Goal: Information Seeking & Learning: Learn about a topic

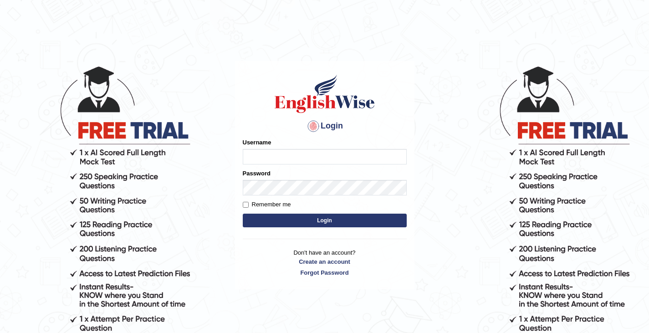
click at [253, 151] on input "Username" at bounding box center [325, 156] width 164 height 15
type input "0411980057"
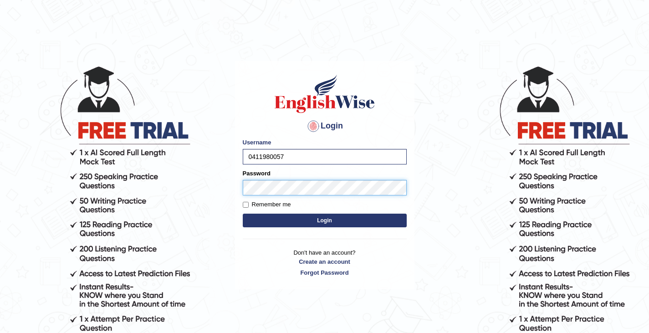
click at [243, 214] on button "Login" at bounding box center [325, 221] width 164 height 14
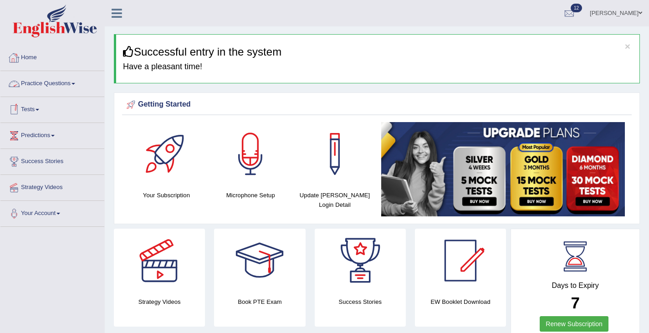
click at [46, 88] on link "Practice Questions" at bounding box center [52, 82] width 104 height 23
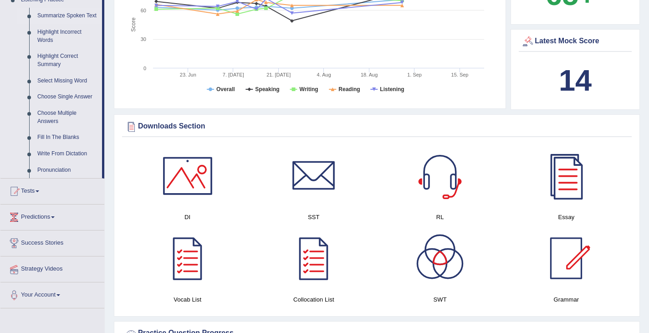
scroll to position [410, 0]
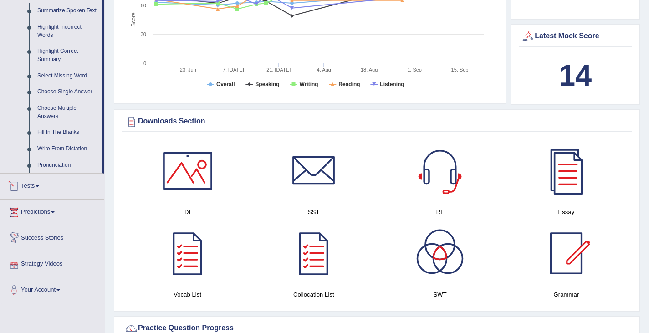
click at [33, 196] on link "Tests" at bounding box center [52, 185] width 104 height 23
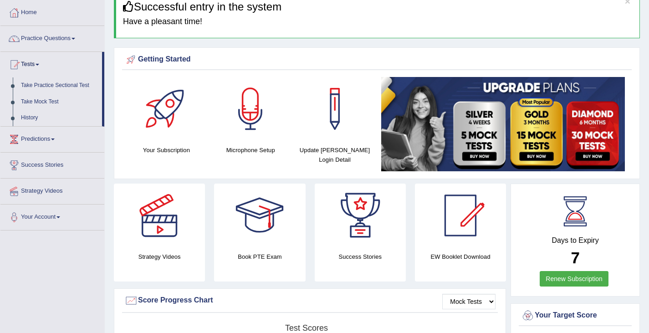
scroll to position [32, 0]
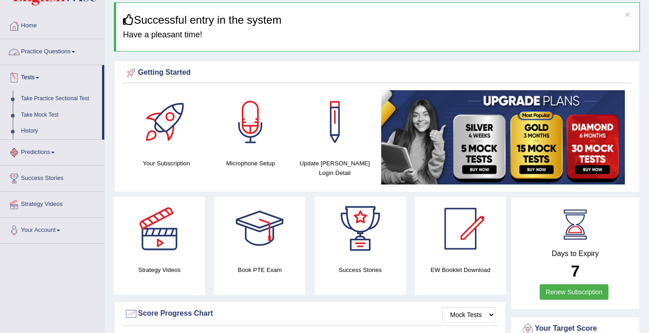
click at [35, 79] on link "Tests" at bounding box center [51, 76] width 102 height 23
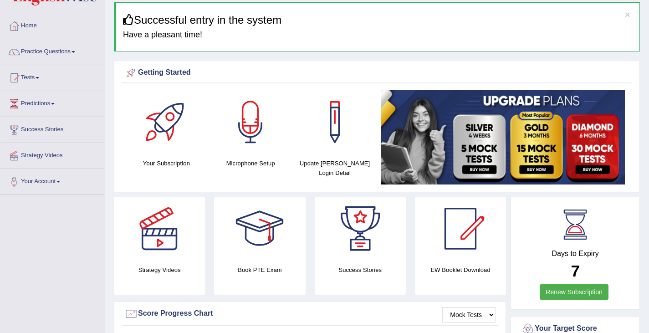
click at [35, 77] on link "Tests" at bounding box center [52, 76] width 104 height 23
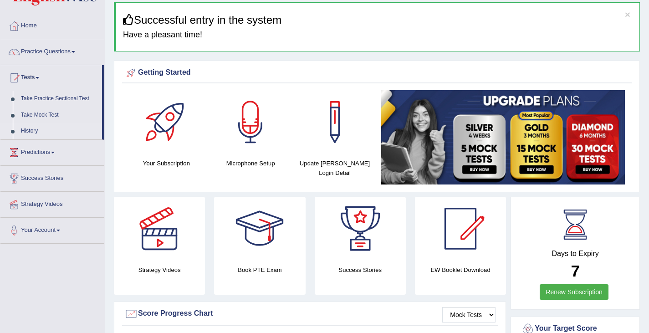
click at [31, 133] on link "History" at bounding box center [59, 131] width 85 height 16
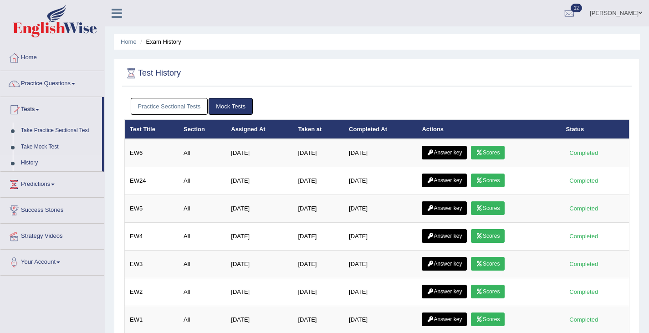
click at [144, 107] on link "Practice Sectional Tests" at bounding box center [169, 106] width 77 height 17
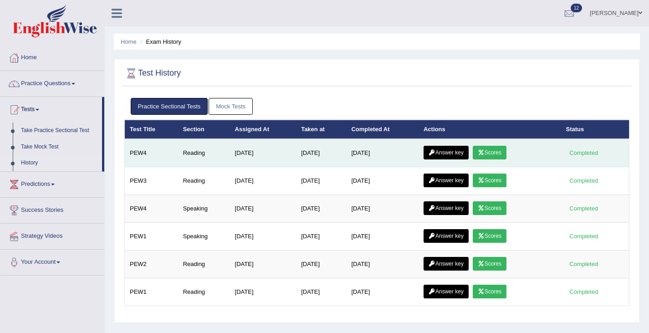
click at [448, 150] on link "Answer key" at bounding box center [446, 153] width 45 height 14
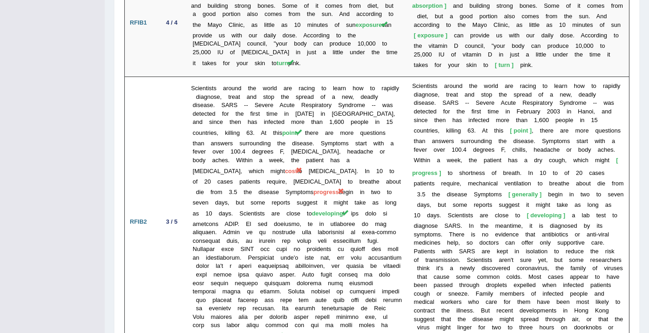
scroll to position [1042, 0]
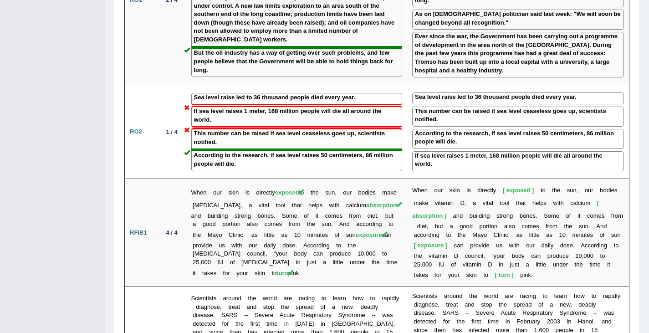
click at [448, 179] on td "W h e n o u r s k i n i s d i r e c t l y exposed t o t h e s u n , o u r b o d…" at bounding box center [518, 233] width 222 height 108
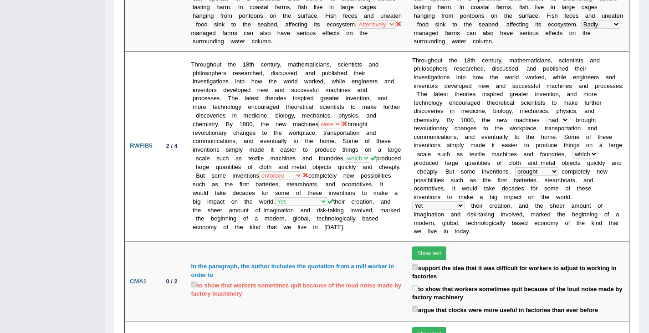
scroll to position [501, 0]
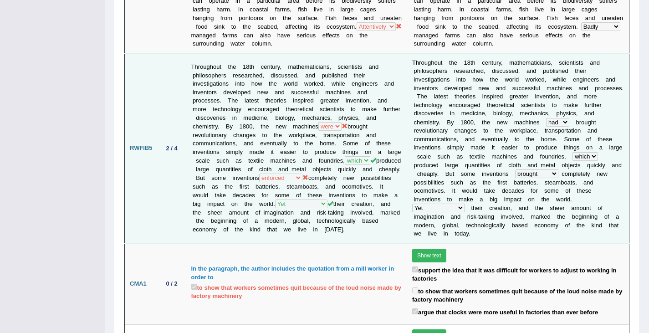
click at [313, 181] on td "Throughout the 18th century, mathematicians, scientists and philosophers resear…" at bounding box center [296, 148] width 221 height 190
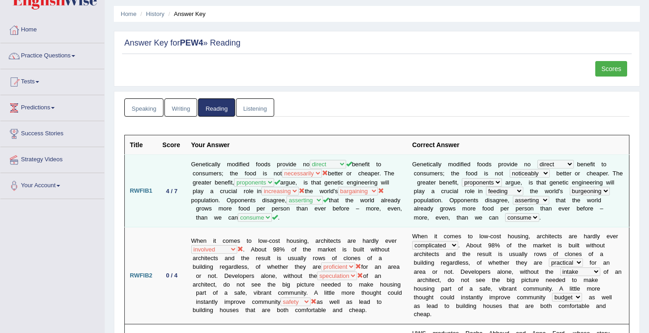
scroll to position [27, 0]
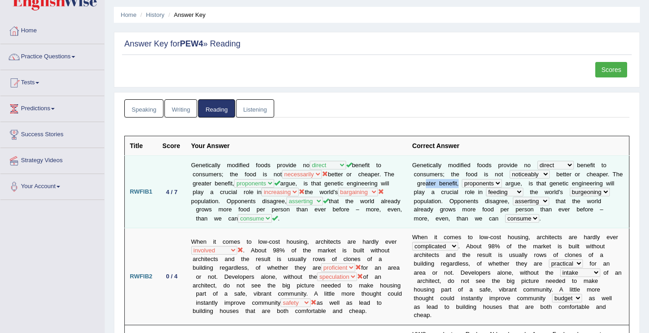
drag, startPoint x: 427, startPoint y: 180, endPoint x: 456, endPoint y: 183, distance: 28.9
click at [457, 183] on td "G e n e t i c a l l y m o d i f i e d f o o d s p r o v i d e n o direct dedica…" at bounding box center [518, 192] width 222 height 72
click at [477, 190] on b at bounding box center [476, 192] width 3 height 7
click at [520, 184] on td "G e n e t i c a l l y m o d i f i e d f o o d s p r o v i d e n o direct dedica…" at bounding box center [518, 192] width 222 height 72
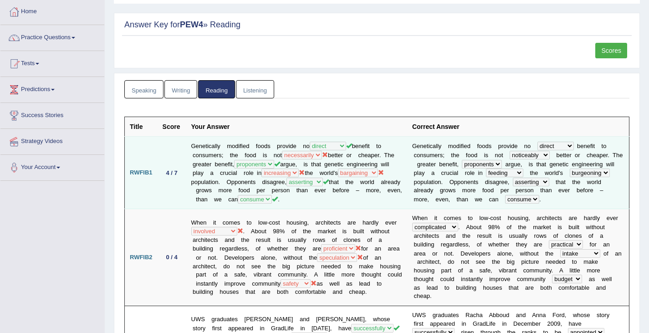
scroll to position [49, 0]
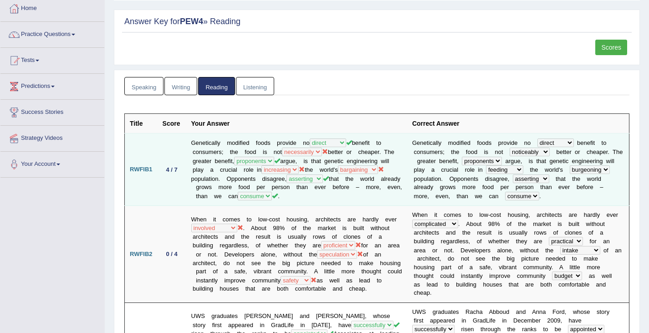
click at [612, 172] on td "G e n e t i c a l l y m o d i f i e d f o o d s p r o v i d e n o direct dedica…" at bounding box center [518, 170] width 222 height 72
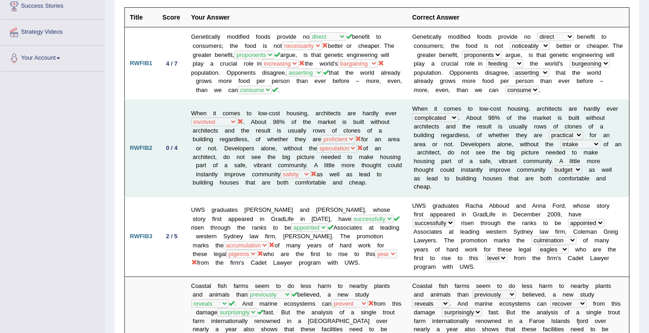
scroll to position [157, 0]
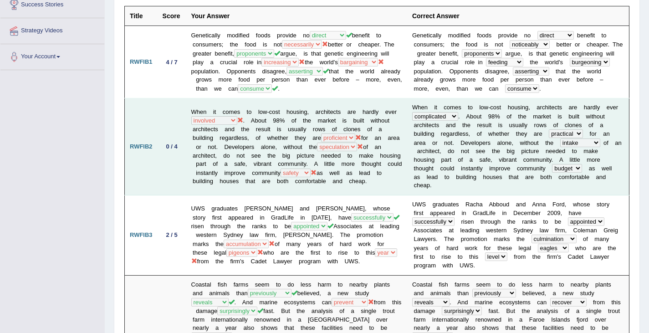
click at [198, 126] on td "When it comes to low-cost housing, architects are hardly ever compensated invol…" at bounding box center [296, 146] width 221 height 97
click at [243, 166] on td "When it comes to low-cost housing, architects are hardly ever compensated invol…" at bounding box center [296, 146] width 221 height 97
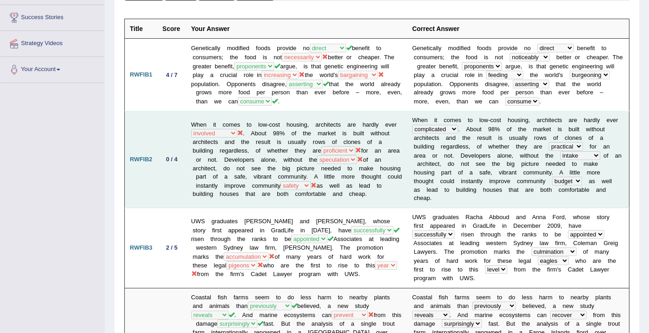
scroll to position [147, 0]
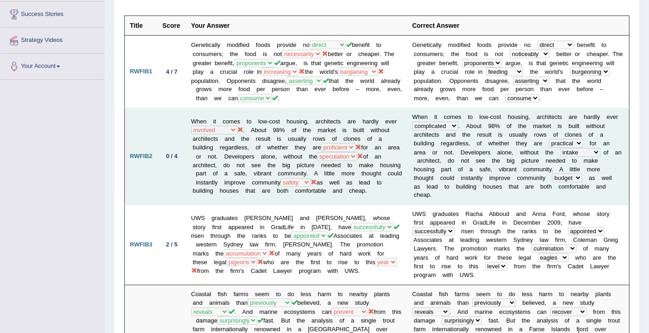
click at [266, 184] on td "When it comes to low-cost housing, architects are hardly ever compensated invol…" at bounding box center [296, 156] width 221 height 97
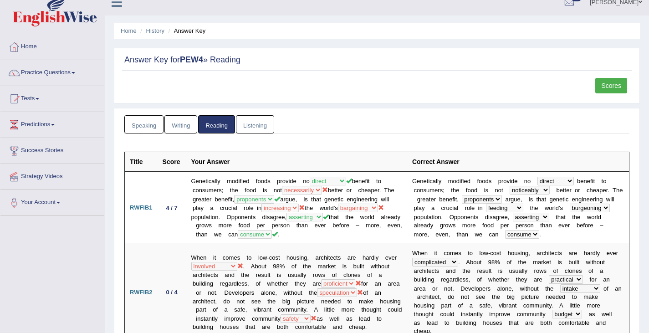
scroll to position [0, 0]
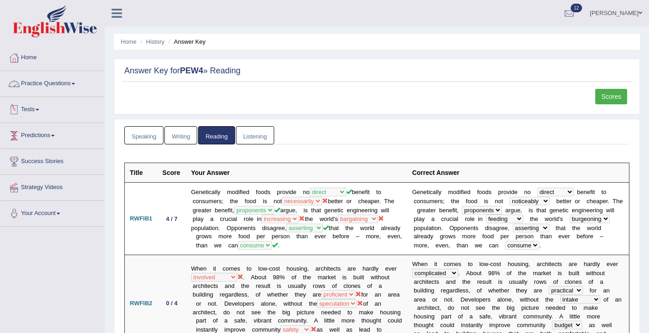
click at [30, 103] on link "Tests" at bounding box center [52, 108] width 104 height 23
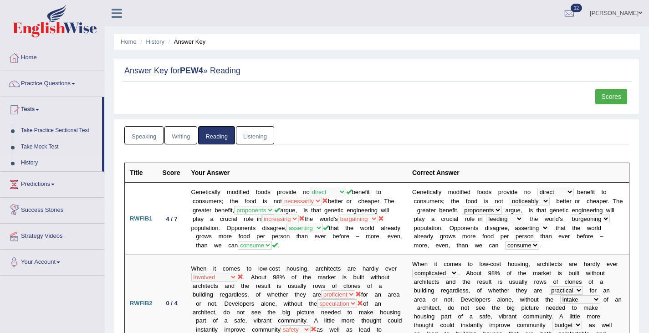
click at [27, 165] on link "History" at bounding box center [59, 163] width 85 height 16
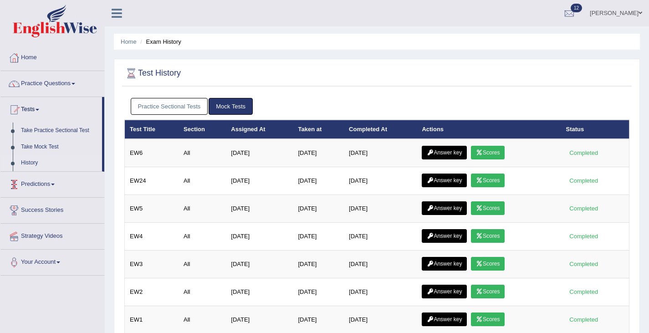
click at [178, 103] on link "Practice Sectional Tests" at bounding box center [169, 106] width 77 height 17
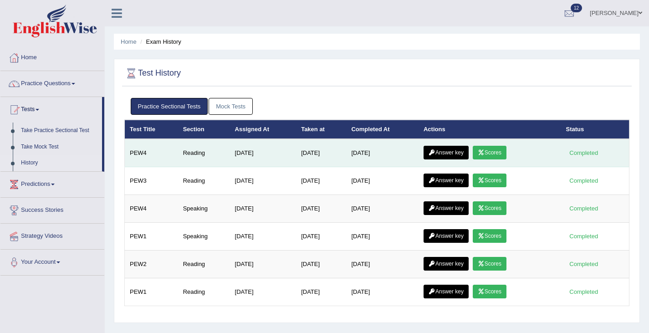
click at [492, 156] on link "Scores" at bounding box center [490, 153] width 34 height 14
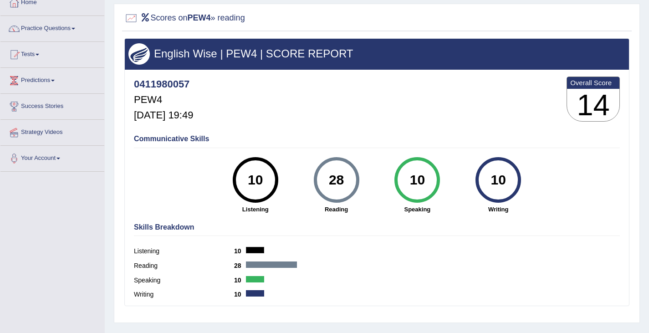
scroll to position [56, 0]
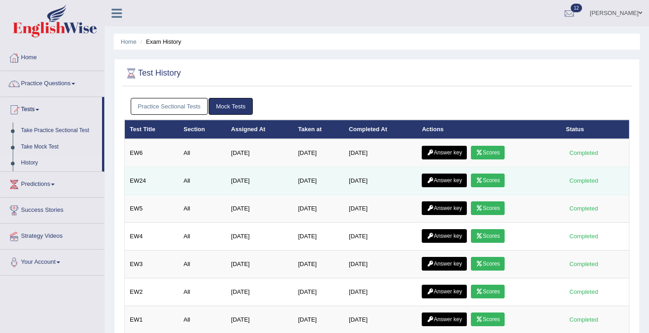
click at [488, 176] on link "Scores" at bounding box center [488, 181] width 34 height 14
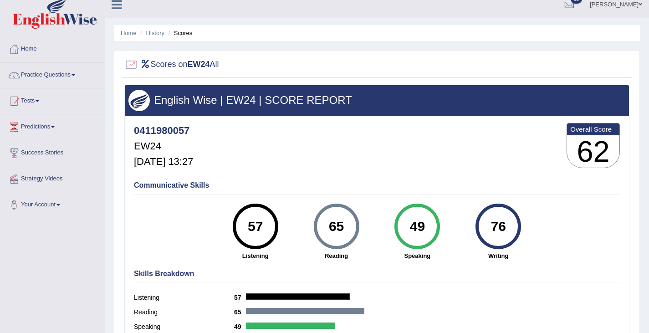
scroll to position [10, 0]
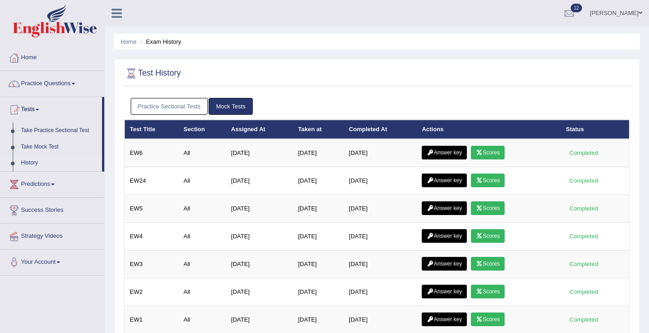
click at [186, 106] on link "Practice Sectional Tests" at bounding box center [169, 106] width 77 height 17
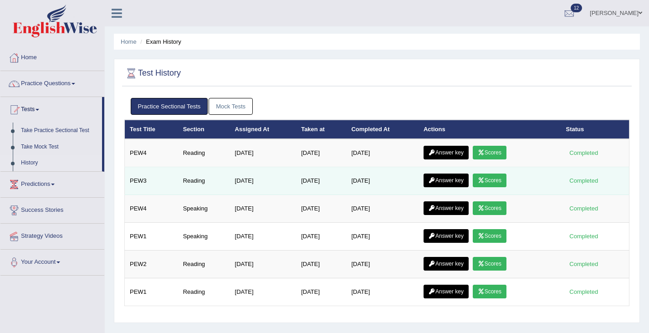
click at [496, 177] on link "Scores" at bounding box center [490, 181] width 34 height 14
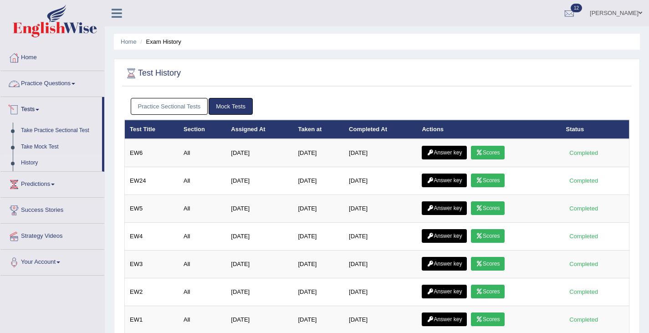
click at [37, 79] on link "Practice Questions" at bounding box center [52, 82] width 104 height 23
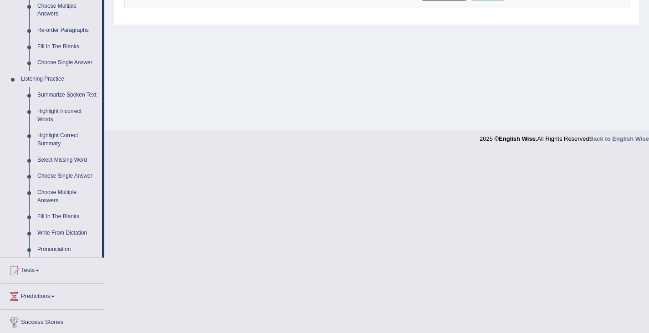
scroll to position [389, 0]
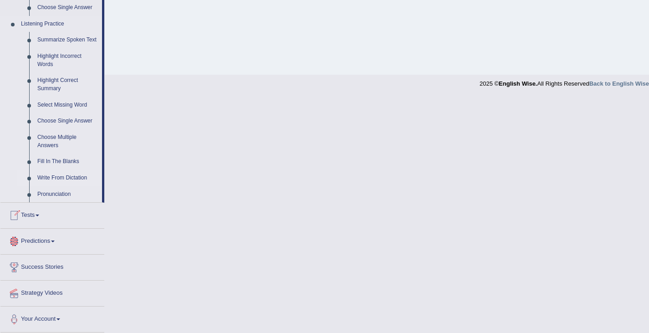
click at [64, 178] on link "Write From Dictation" at bounding box center [67, 178] width 69 height 16
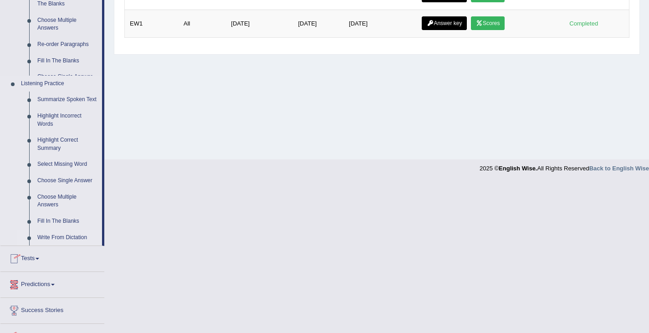
scroll to position [145, 0]
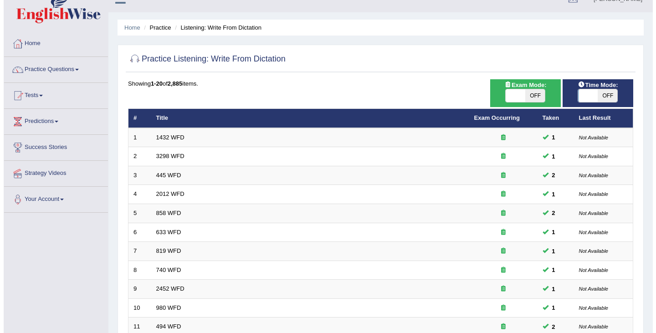
scroll to position [14, 0]
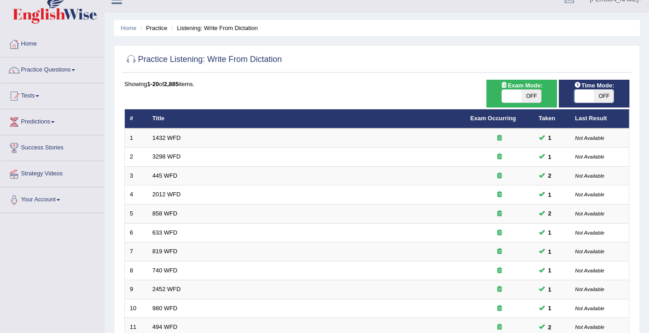
click at [524, 93] on span "OFF" at bounding box center [532, 96] width 20 height 13
checkbox input "true"
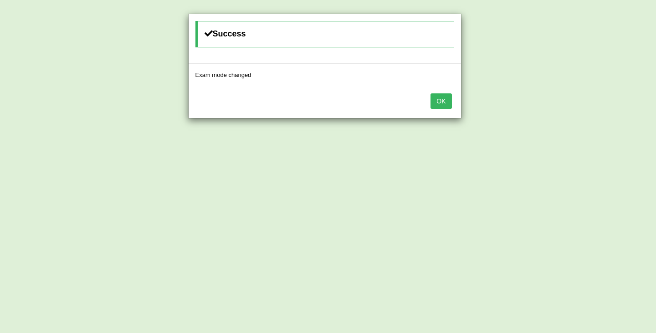
click at [442, 105] on button "OK" at bounding box center [441, 100] width 21 height 15
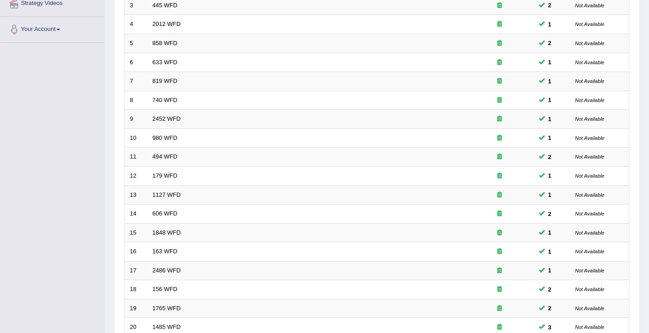
scroll to position [270, 0]
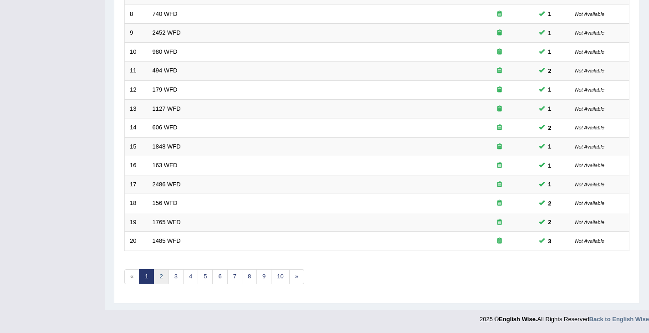
click at [162, 276] on link "2" at bounding box center [161, 276] width 15 height 15
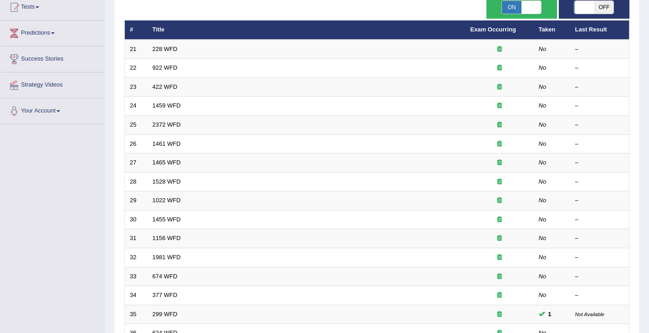
scroll to position [97, 0]
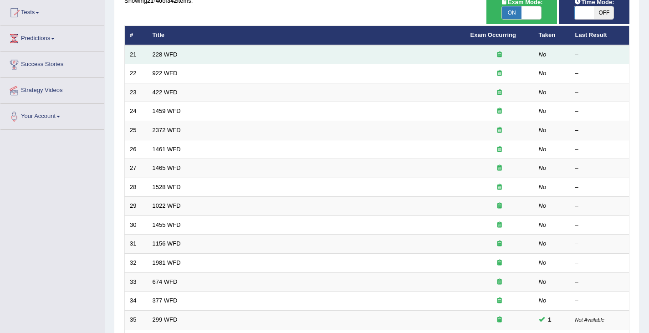
click at [169, 50] on td "228 WFD" at bounding box center [307, 54] width 318 height 19
click at [163, 51] on td "228 WFD" at bounding box center [307, 54] width 318 height 19
click at [161, 54] on link "228 WFD" at bounding box center [165, 54] width 25 height 7
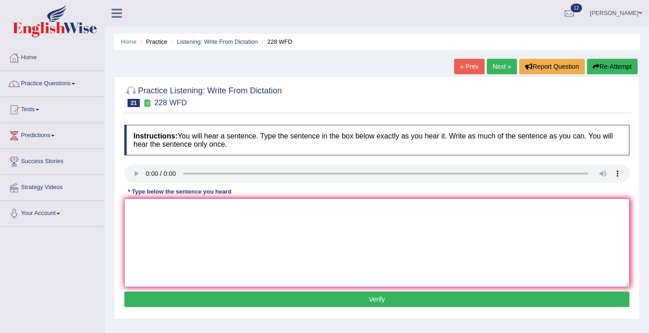
click at [153, 211] on textarea at bounding box center [376, 243] width 505 height 88
type textarea "Computer science has become a popular university degree course."
click at [380, 294] on button "Verify" at bounding box center [376, 299] width 505 height 15
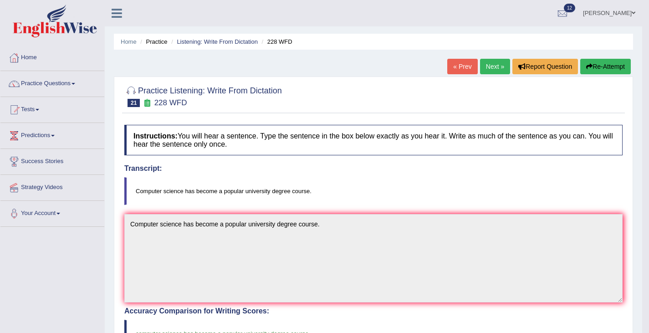
click at [491, 67] on link "Next »" at bounding box center [495, 66] width 30 height 15
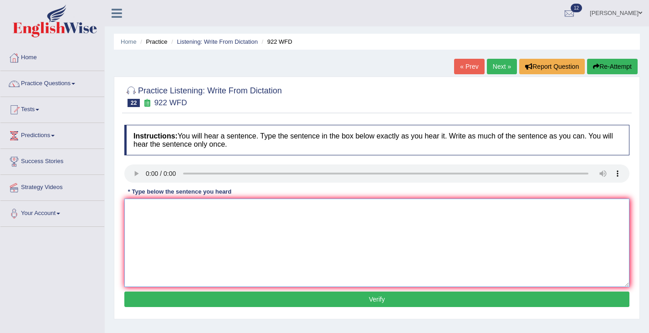
click at [139, 215] on textarea at bounding box center [376, 243] width 505 height 88
click at [185, 208] on textarea "Students attending to attend the confernece" at bounding box center [376, 243] width 505 height 88
click at [271, 211] on textarea "Students attending are going to attend the confernece" at bounding box center [376, 243] width 505 height 88
click at [281, 209] on textarea "Students attending are going to attend the conferenece" at bounding box center [376, 243] width 505 height 88
click at [303, 203] on textarea "Students attending are going to attend the conference" at bounding box center [376, 243] width 505 height 88
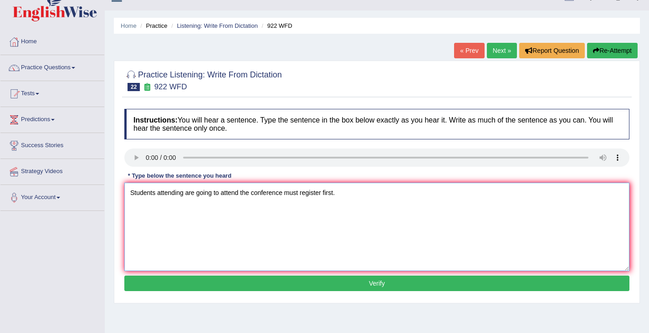
scroll to position [19, 0]
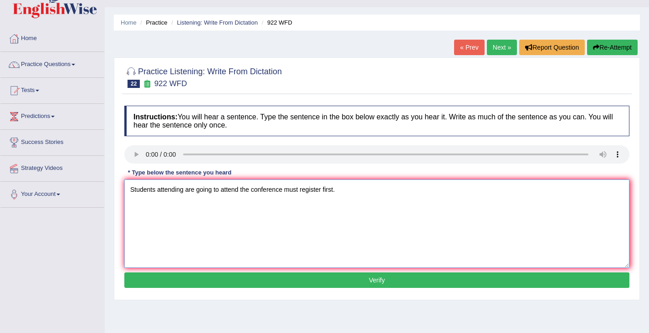
type textarea "Students attending are going to attend the conference must register first."
click at [378, 282] on button "Verify" at bounding box center [376, 279] width 505 height 15
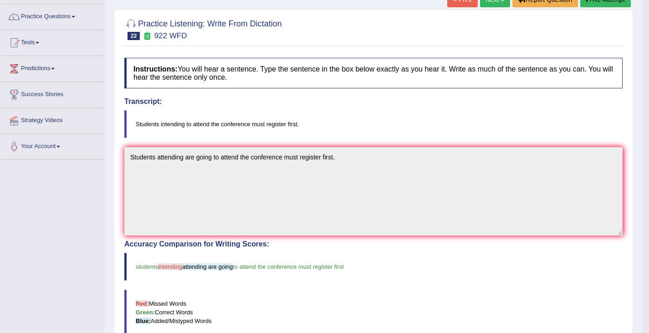
scroll to position [0, 0]
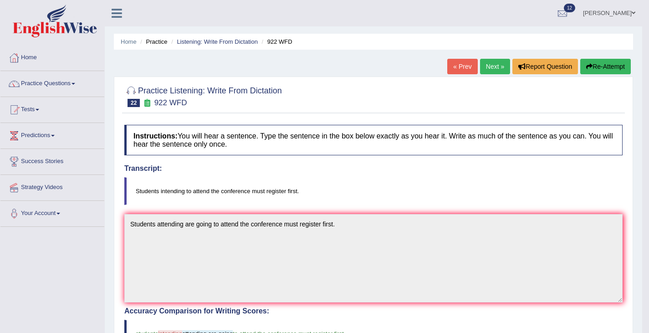
click at [492, 66] on link "Next »" at bounding box center [495, 66] width 30 height 15
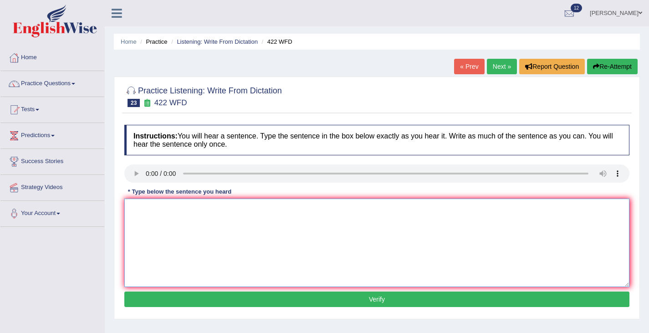
click at [137, 221] on textarea at bounding box center [376, 243] width 505 height 88
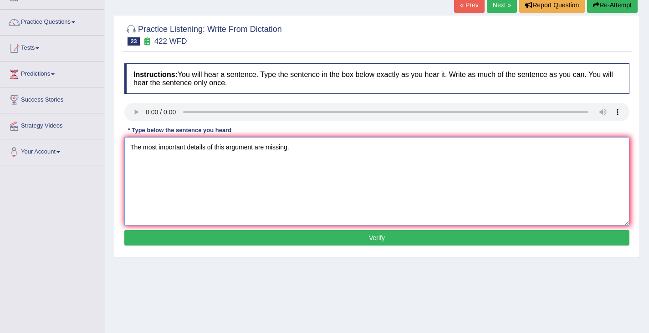
scroll to position [67, 0]
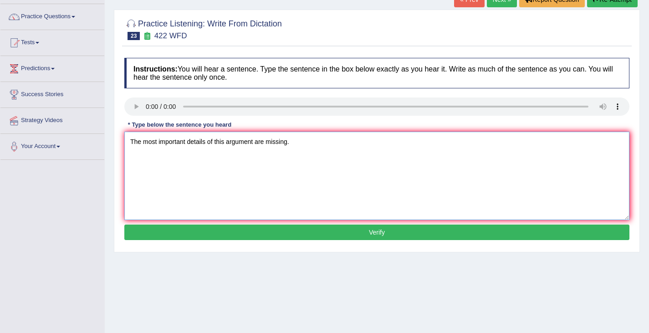
type textarea "The most important details of this argument are missing."
click at [386, 226] on button "Verify" at bounding box center [376, 232] width 505 height 15
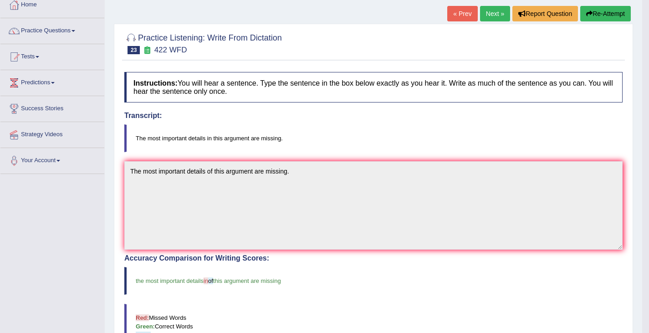
scroll to position [43, 0]
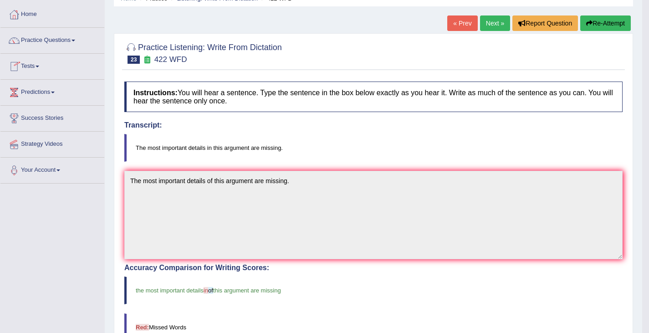
click at [613, 22] on button "Re-Attempt" at bounding box center [605, 22] width 51 height 15
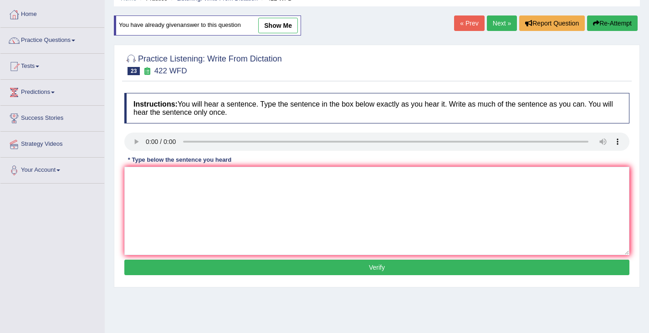
click at [494, 23] on link "Next »" at bounding box center [502, 22] width 30 height 15
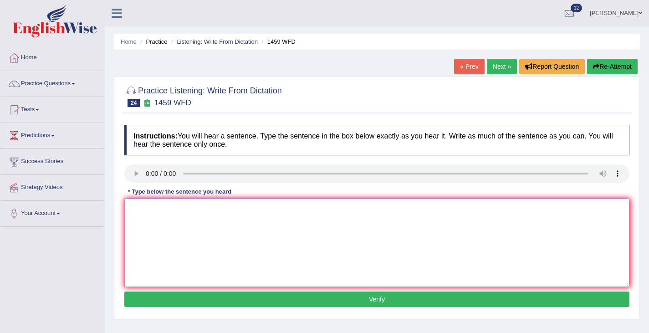
click at [135, 223] on textarea at bounding box center [376, 243] width 505 height 88
click at [144, 219] on textarea "All" at bounding box center [376, 243] width 505 height 88
drag, startPoint x: 237, startPoint y: 213, endPoint x: 225, endPoint y: 211, distance: 12.9
click at [225, 211] on textarea "All experiments and procedures are" at bounding box center [376, 243] width 505 height 88
click at [321, 208] on textarea "All experiments and procedures have been in the laboratory manuel." at bounding box center [376, 243] width 505 height 88
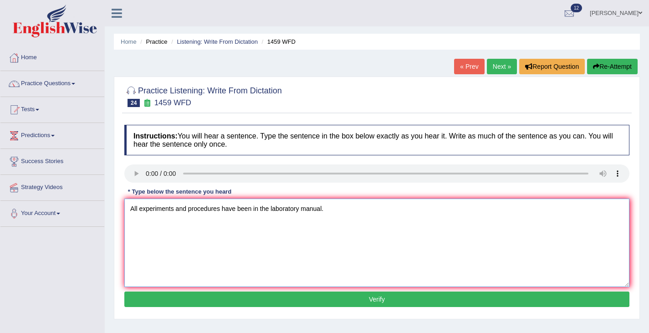
drag, startPoint x: 254, startPoint y: 210, endPoint x: 254, endPoint y: 260, distance: 50.1
click at [254, 210] on textarea "All experiments and procedures have been in the laboratory manual." at bounding box center [376, 243] width 505 height 88
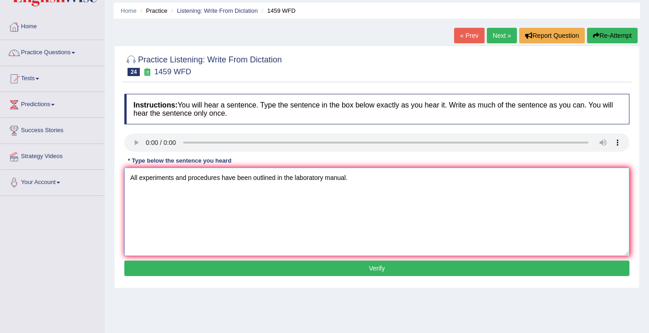
scroll to position [31, 0]
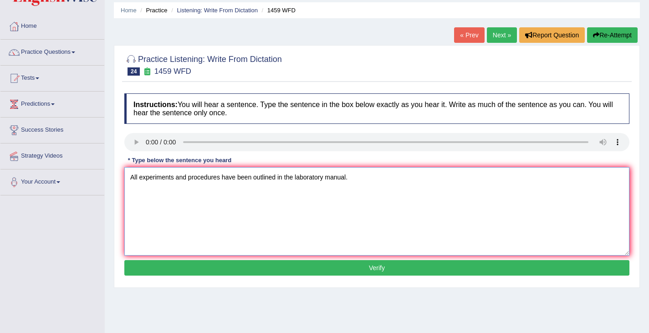
type textarea "All experiments and procedures have been outlined in the laboratory manual."
click at [374, 272] on button "Verify" at bounding box center [376, 267] width 505 height 15
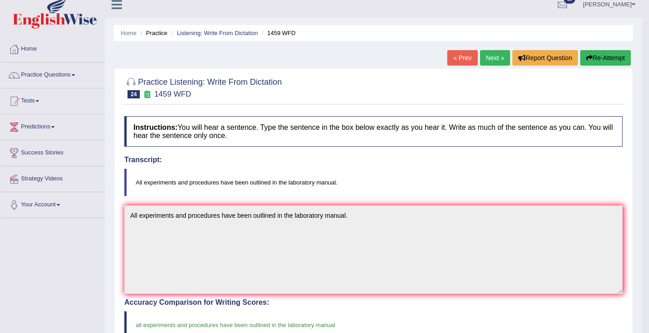
scroll to position [0, 0]
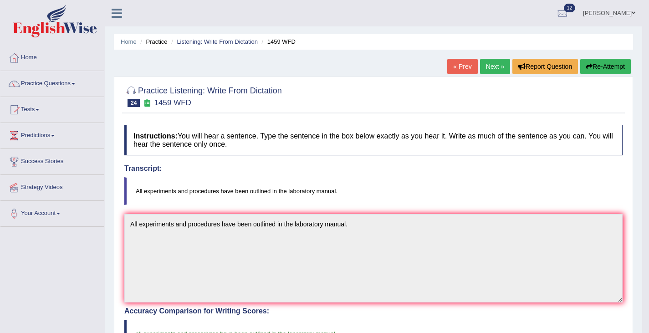
click at [491, 61] on link "Next »" at bounding box center [495, 66] width 30 height 15
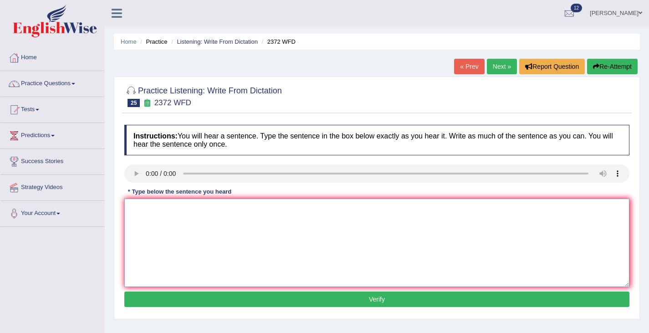
drag, startPoint x: 144, startPoint y: 225, endPoint x: 144, endPoint y: 220, distance: 5.0
click at [144, 224] on textarea at bounding box center [376, 243] width 505 height 88
type textarea "We must hand in our assignments assignment by the end of this semester."
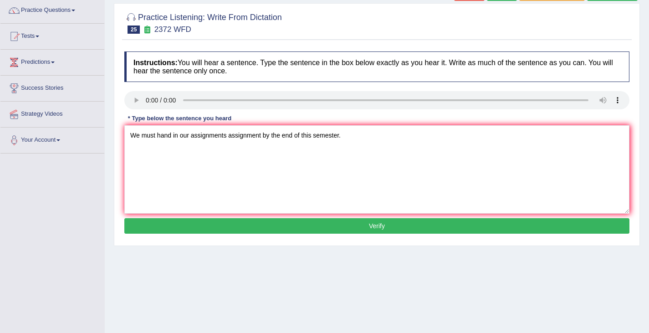
scroll to position [77, 0]
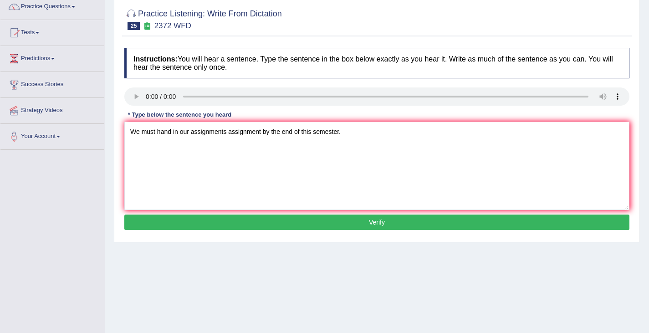
click at [369, 220] on button "Verify" at bounding box center [376, 222] width 505 height 15
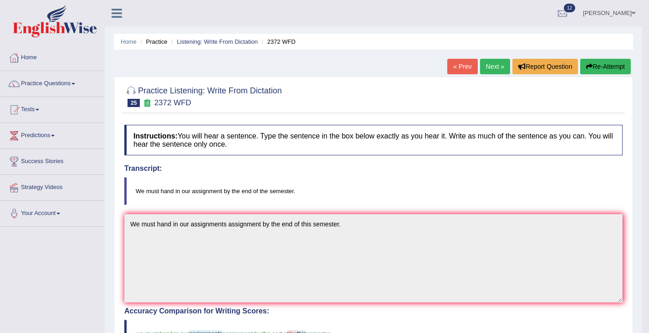
scroll to position [0, 0]
click at [491, 65] on link "Next »" at bounding box center [495, 66] width 30 height 15
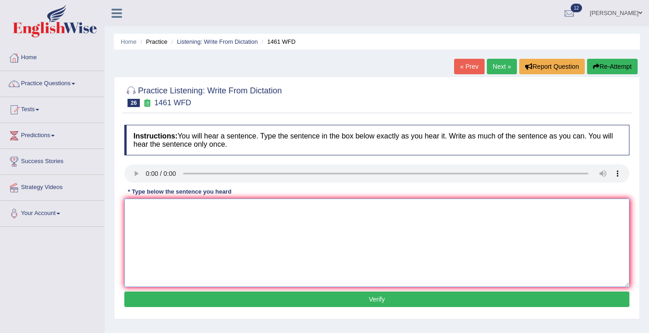
click at [142, 219] on textarea at bounding box center [376, 243] width 505 height 88
type textarea "My sister runs a business about small toys"
click at [357, 302] on button "Verify" at bounding box center [376, 299] width 505 height 15
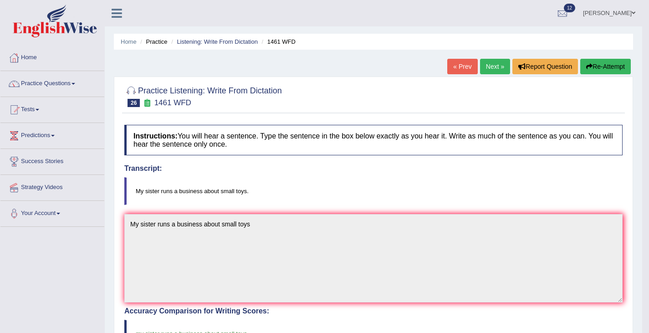
click at [488, 69] on link "Next »" at bounding box center [495, 66] width 30 height 15
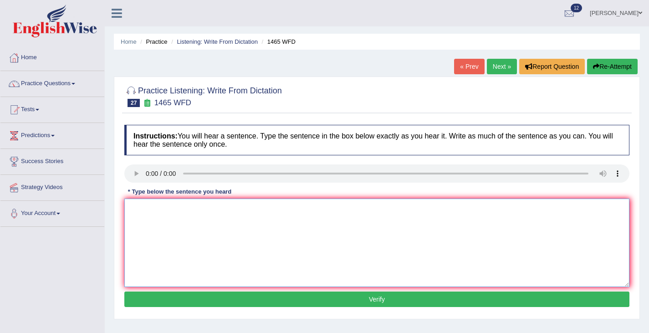
click at [152, 215] on textarea at bounding box center [376, 243] width 505 height 88
type textarea "You can find the complaint form in the website."
click at [296, 298] on button "Verify" at bounding box center [376, 299] width 505 height 15
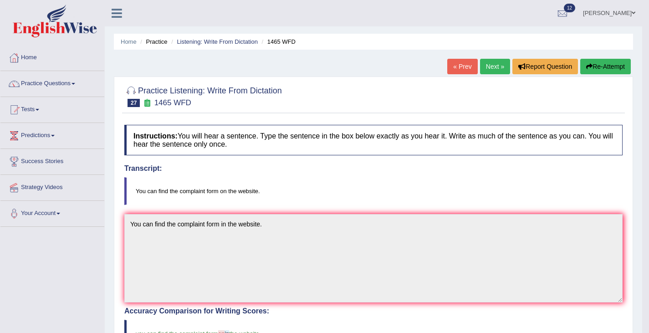
click at [179, 188] on blockquote "You can find the complaint form on the website." at bounding box center [373, 191] width 498 height 28
click at [490, 70] on link "Next »" at bounding box center [495, 66] width 30 height 15
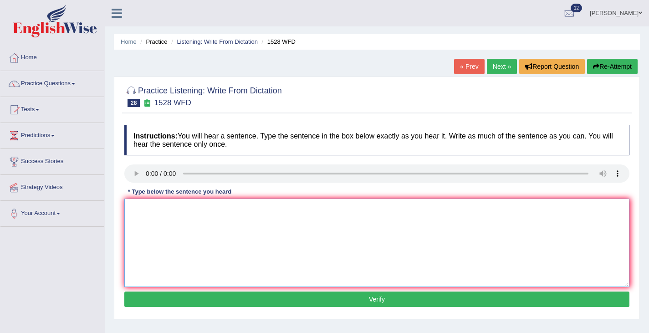
click at [144, 212] on textarea at bounding box center [376, 243] width 505 height 88
drag, startPoint x: 183, startPoint y: 208, endPoint x: 153, endPoint y: 307, distance: 102.9
click at [180, 221] on textarea "We are looking for introducing new methods that are practical and engaging" at bounding box center [376, 243] width 505 height 88
click at [168, 241] on textarea "We are looking for introducing new methods that are practical and engaging" at bounding box center [376, 243] width 505 height 88
click at [182, 206] on textarea "We are looking for introducing new methods that are practical and engaging" at bounding box center [376, 243] width 505 height 88
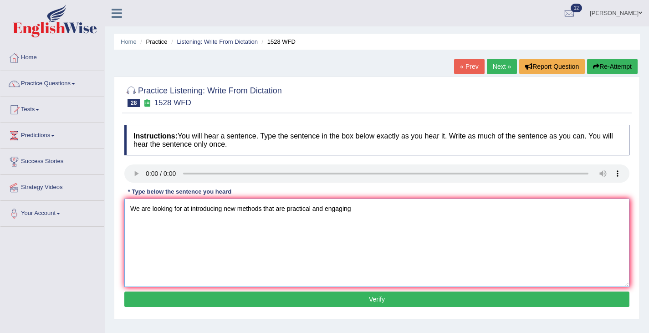
click at [223, 208] on textarea "We are looking for at introducing new methods that are practical and engaging" at bounding box center [376, 243] width 505 height 88
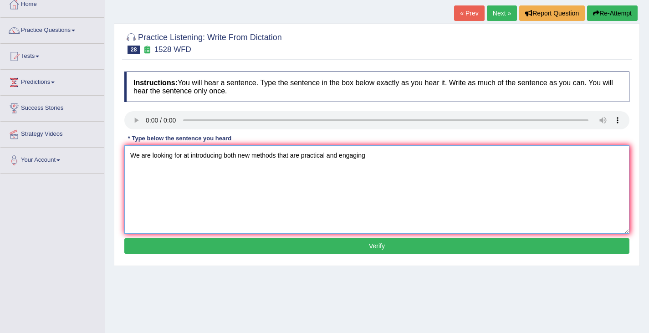
scroll to position [54, 0]
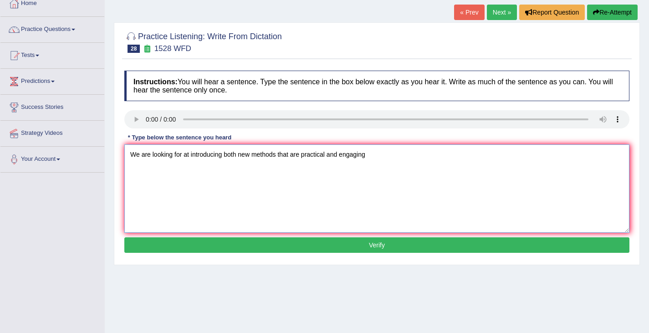
type textarea "We are looking for at introducing both new methods that are practical and engag…"
click at [355, 244] on button "Verify" at bounding box center [376, 244] width 505 height 15
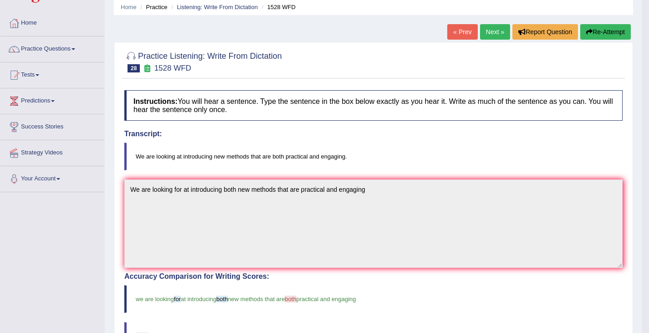
scroll to position [0, 0]
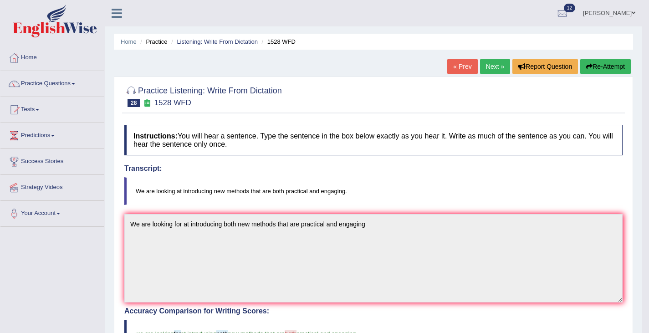
click at [491, 64] on link "Next »" at bounding box center [495, 66] width 30 height 15
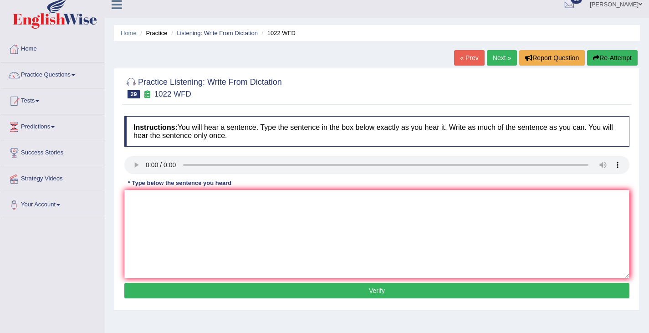
scroll to position [6, 0]
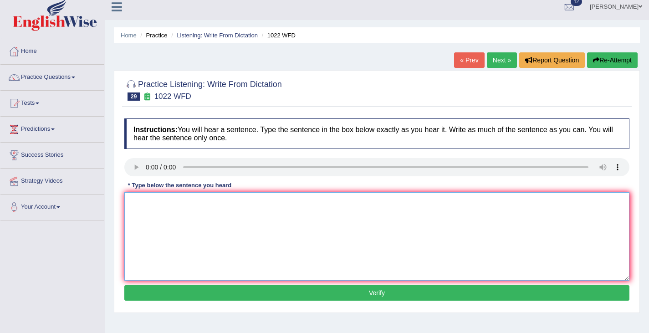
click at [142, 205] on textarea at bounding box center [376, 236] width 505 height 88
drag, startPoint x: 145, startPoint y: 203, endPoint x: 145, endPoint y: 250, distance: 47.4
click at [145, 203] on textarea "Mathmatics provides provide foundation for understanding and analysing data." at bounding box center [376, 236] width 505 height 88
click at [216, 205] on textarea "Mathematics provides provide foundation for understanding and analysing data." at bounding box center [376, 236] width 505 height 88
click at [216, 212] on textarea "Mathematics provides provide a foundation for understanding and analysing data." at bounding box center [376, 236] width 505 height 88
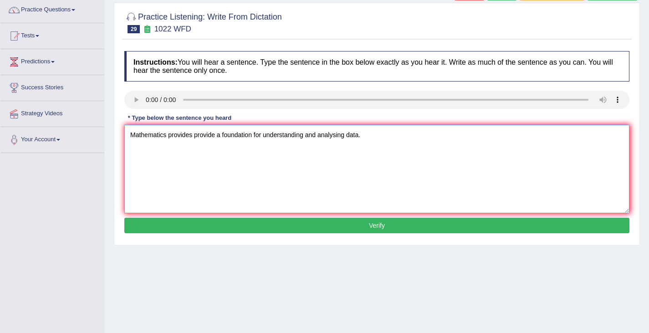
scroll to position [73, 0]
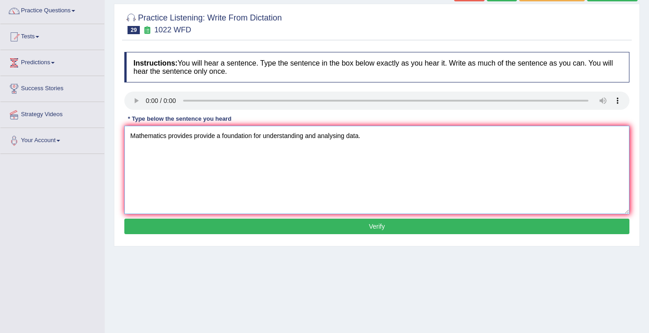
type textarea "Mathematics provides provide a foundation for understanding and analysing data."
click at [372, 223] on button "Verify" at bounding box center [376, 226] width 505 height 15
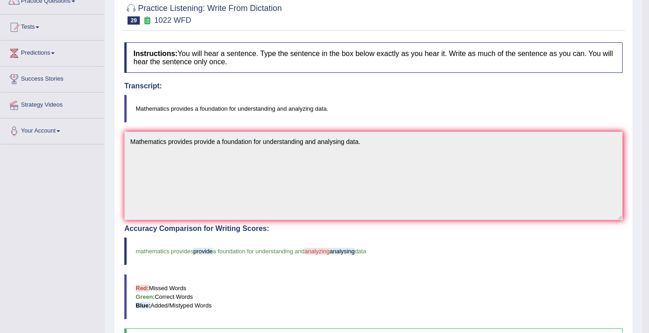
scroll to position [0, 0]
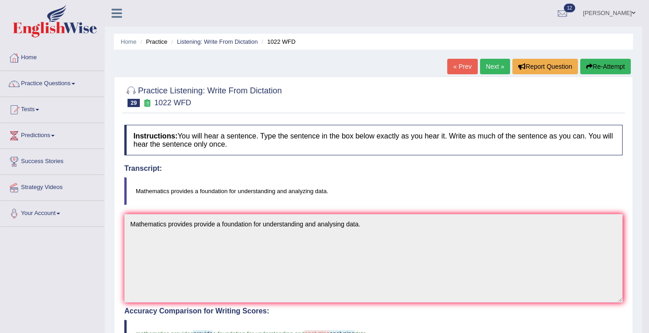
click at [490, 64] on link "Next »" at bounding box center [495, 66] width 30 height 15
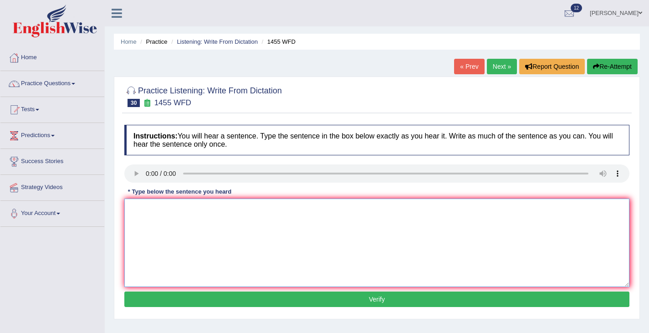
click at [178, 220] on textarea at bounding box center [376, 243] width 505 height 88
click at [175, 212] on textarea "You must wear hard hat on the construction site." at bounding box center [376, 243] width 505 height 88
type textarea "You must wear a hard hat on the construction site."
click at [382, 298] on button "Verify" at bounding box center [376, 299] width 505 height 15
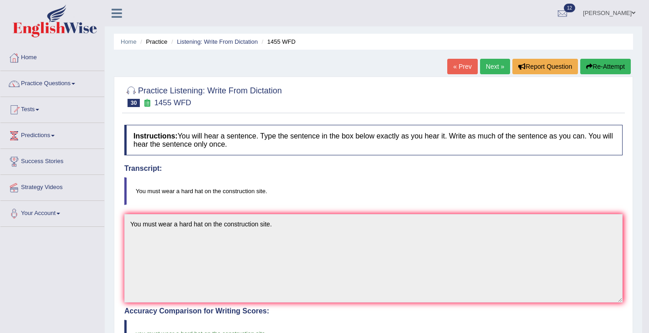
click at [485, 70] on link "Next »" at bounding box center [495, 66] width 30 height 15
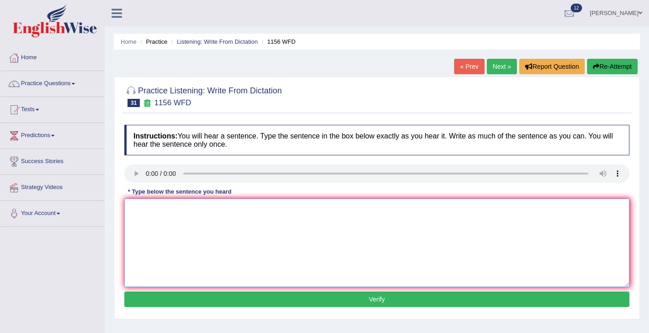
click at [165, 209] on textarea at bounding box center [376, 243] width 505 height 88
type textarea "c"
drag, startPoint x: 185, startPoint y: 207, endPoint x: 185, endPoint y: 258, distance: 51.0
click at [185, 209] on textarea "Chemical response occurs when substances combined or changed." at bounding box center [376, 243] width 505 height 88
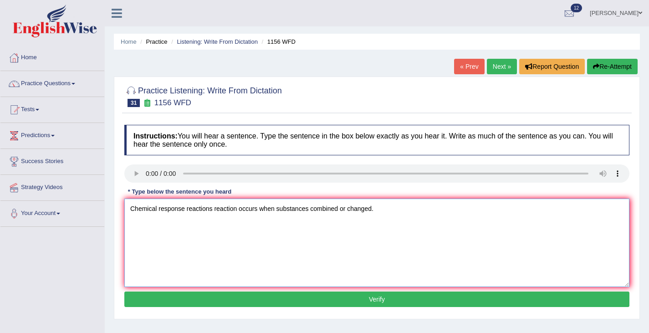
click at [259, 212] on textarea "Chemical response reactions reaction occurs when substances combined or changed." at bounding box center [376, 243] width 505 height 88
drag, startPoint x: 338, startPoint y: 206, endPoint x: 338, endPoint y: 222, distance: 15.9
click at [338, 206] on textarea "Chemical response reactions reaction occur when substances combined or changed." at bounding box center [376, 243] width 505 height 88
click at [369, 207] on textarea "Chemical response reactions reaction occur when substances combine or changed." at bounding box center [376, 243] width 505 height 88
type textarea "Chemical response reactions reaction occur when substances combine or change."
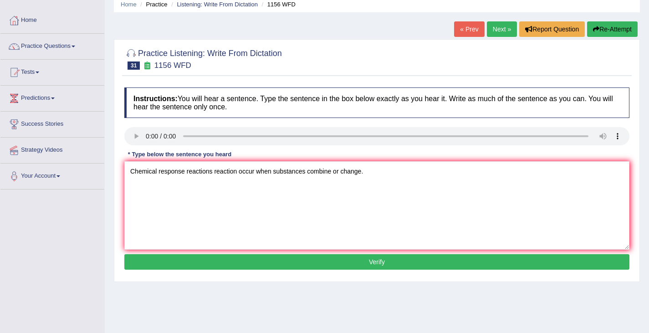
scroll to position [42, 0]
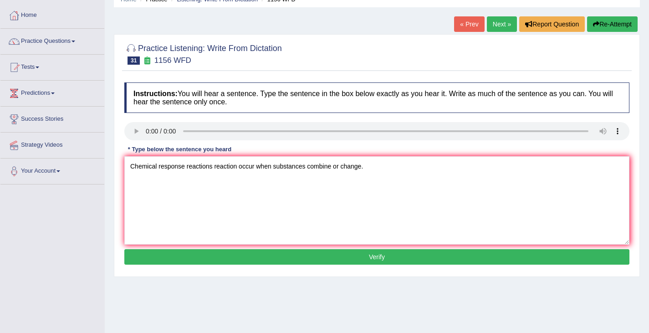
click at [378, 252] on button "Verify" at bounding box center [376, 256] width 505 height 15
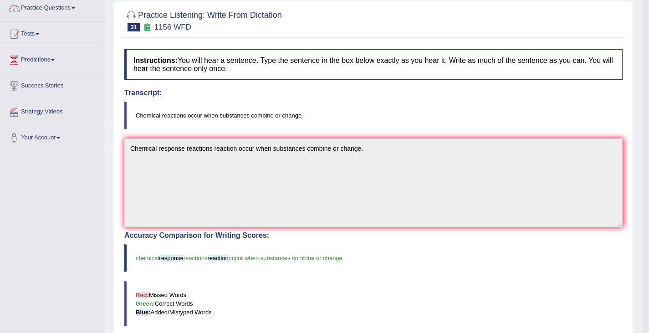
scroll to position [0, 0]
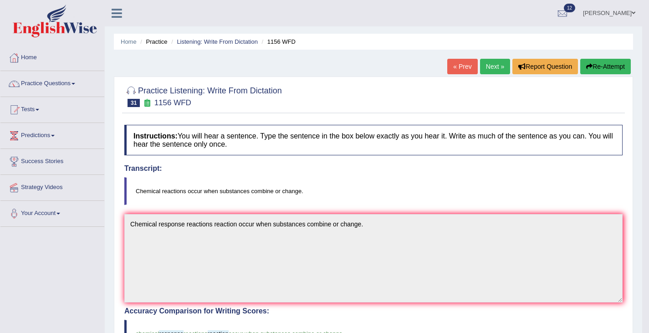
click at [485, 65] on link "Next »" at bounding box center [495, 66] width 30 height 15
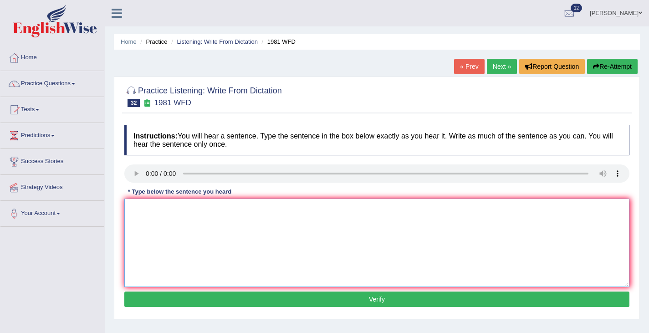
click at [161, 230] on textarea at bounding box center [376, 243] width 505 height 88
click at [187, 215] on textarea "All of your argument must be supported by the evidence and relevent theories." at bounding box center [376, 243] width 505 height 88
click at [325, 209] on textarea "All of your arguments must be supported by the evidence and relevent theories." at bounding box center [376, 243] width 505 height 88
click at [380, 213] on textarea "All of your arguments must be supported by the evidence and relevant theories." at bounding box center [376, 243] width 505 height 88
type textarea "All of your arguments must be supported by the evidence and relevant theories."
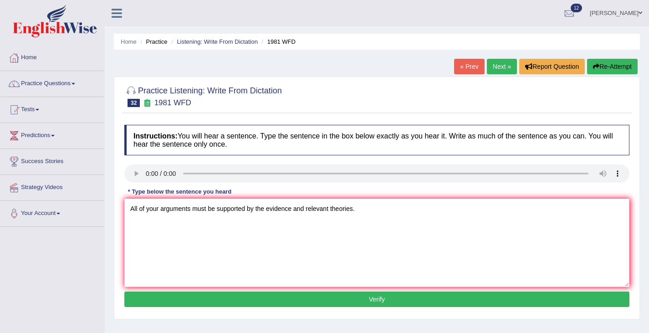
click at [393, 299] on button "Verify" at bounding box center [376, 299] width 505 height 15
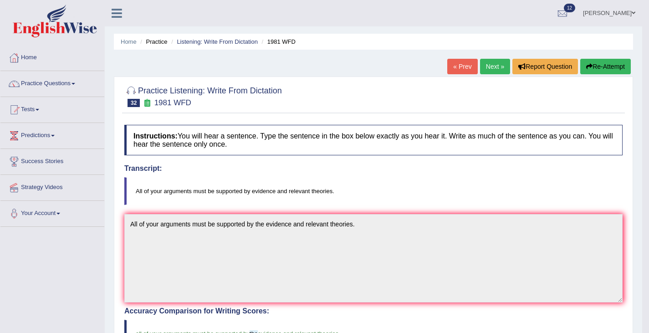
click at [491, 66] on link "Next »" at bounding box center [495, 66] width 30 height 15
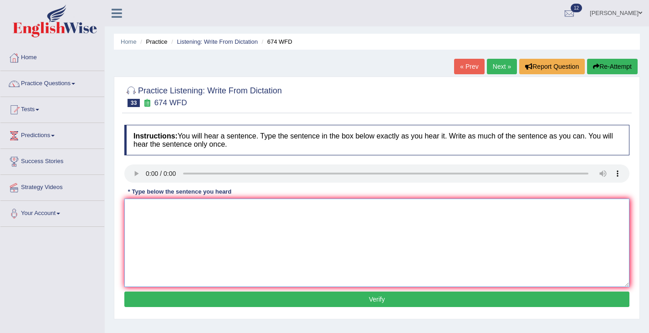
click at [143, 209] on textarea at bounding box center [376, 243] width 505 height 88
click at [159, 209] on textarea "Unemploument level has fallen to its level in years." at bounding box center [376, 243] width 505 height 88
click at [235, 209] on textarea "Unemployment level has fallen to its level in years." at bounding box center [376, 243] width 505 height 88
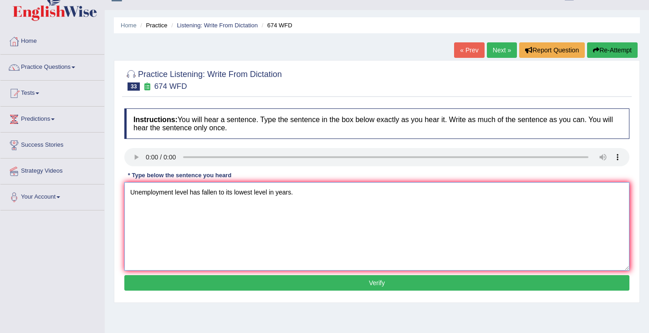
scroll to position [18, 0]
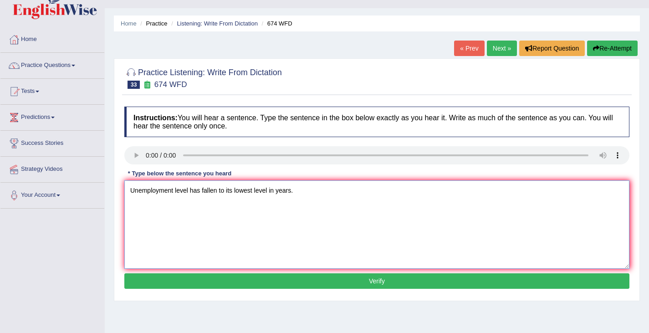
type textarea "Unemployment level has fallen to its lowest level in years."
click at [358, 277] on button "Verify" at bounding box center [376, 280] width 505 height 15
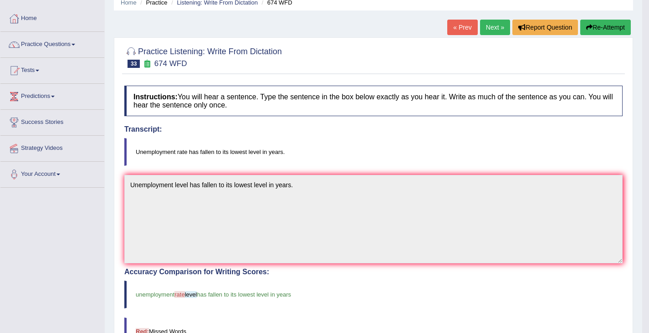
scroll to position [0, 0]
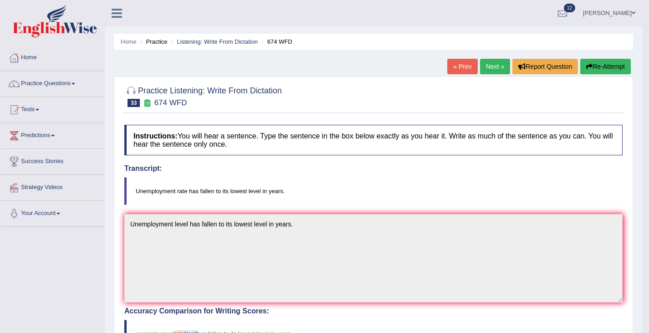
click at [489, 69] on link "Next »" at bounding box center [495, 66] width 30 height 15
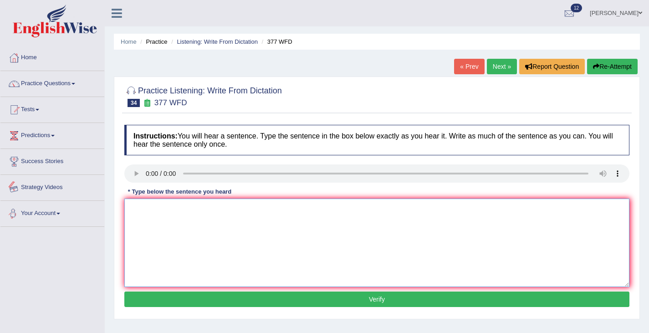
drag, startPoint x: 151, startPoint y: 230, endPoint x: 147, endPoint y: 223, distance: 8.4
click at [150, 228] on textarea at bounding box center [376, 243] width 505 height 88
drag, startPoint x: 189, startPoint y: 209, endPoint x: 189, endPoint y: 217, distance: 8.2
click at [189, 209] on textarea "The department has higher proportion of postgraduate students." at bounding box center [376, 243] width 505 height 88
type textarea "The department has a higher proportion of postgraduate students."
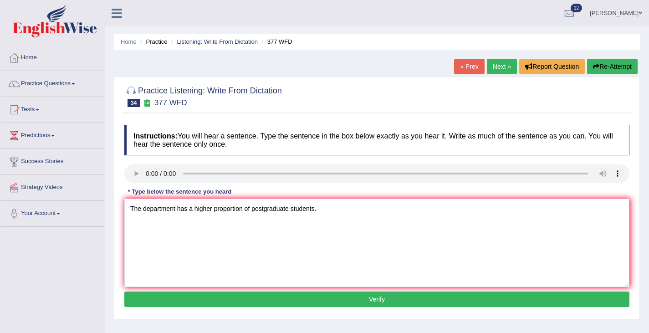
click at [371, 297] on button "Verify" at bounding box center [376, 299] width 505 height 15
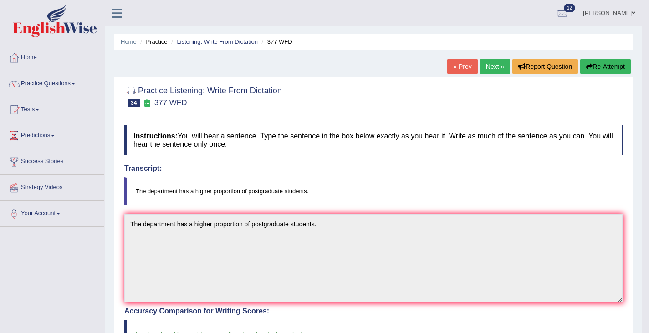
click at [494, 71] on link "Next »" at bounding box center [495, 66] width 30 height 15
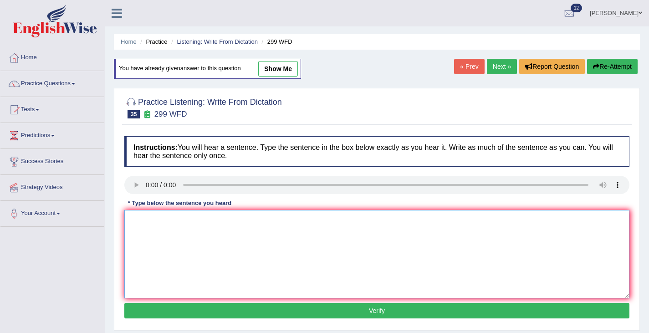
drag, startPoint x: 151, startPoint y: 241, endPoint x: 151, endPoint y: 235, distance: 6.4
click at [151, 240] on textarea at bounding box center [376, 254] width 505 height 88
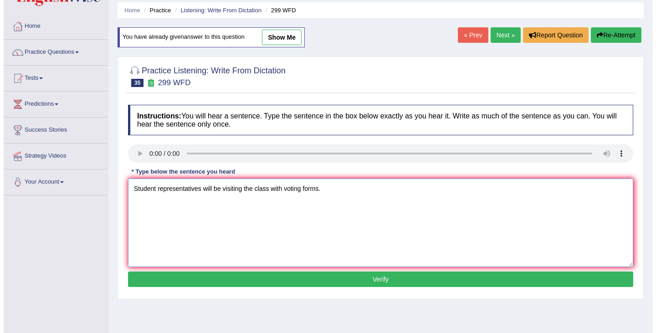
scroll to position [32, 0]
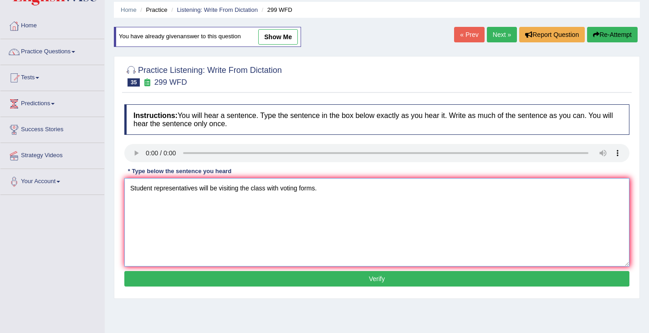
type textarea "Student representatives will be visiting the class with voting forms."
click at [375, 277] on button "Verify" at bounding box center [376, 278] width 505 height 15
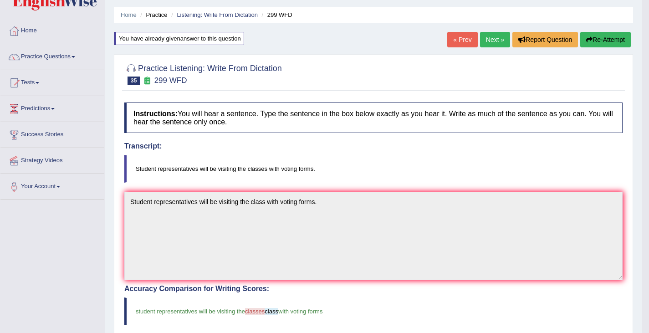
scroll to position [0, 0]
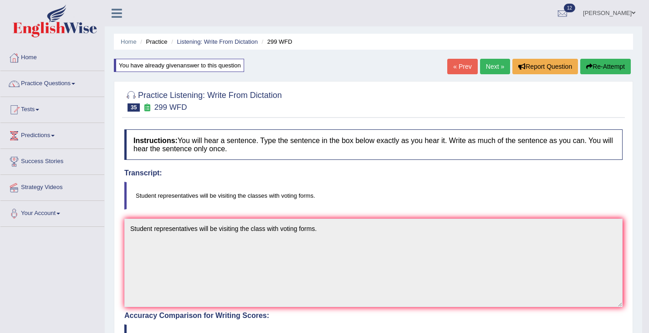
click at [486, 65] on link "Next »" at bounding box center [495, 66] width 30 height 15
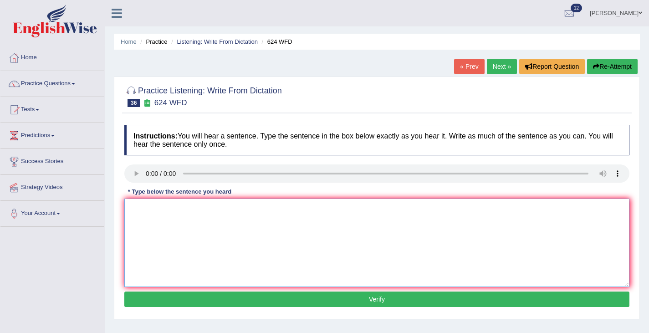
drag, startPoint x: 152, startPoint y: 216, endPoint x: 152, endPoint y: 199, distance: 16.4
click at [152, 213] on textarea at bounding box center [376, 243] width 505 height 88
type textarea "Our course helps to improve critical thinking and independent learning skills."
click at [375, 295] on button "Verify" at bounding box center [376, 299] width 505 height 15
